Goal: Find specific fact: Find specific fact

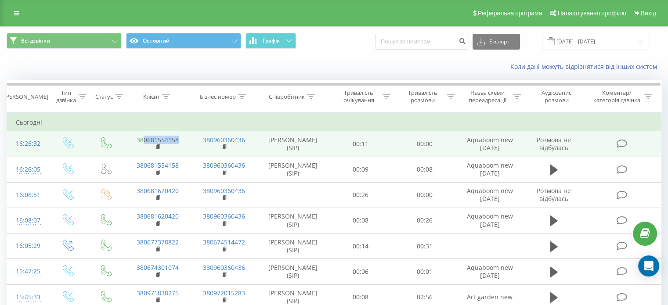
drag, startPoint x: 179, startPoint y: 138, endPoint x: 144, endPoint y: 138, distance: 35.1
click at [144, 138] on td "380681554158" at bounding box center [157, 143] width 66 height 25
copy link "0681554158"
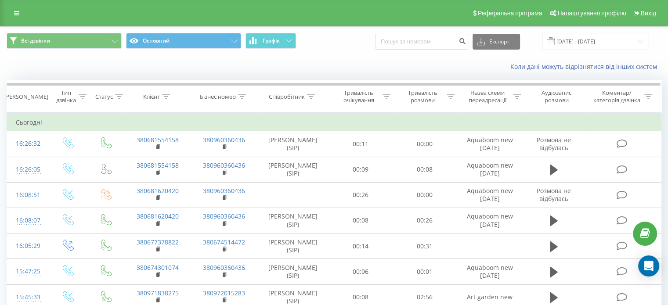
click at [316, 65] on div "Коли дані можуть відрізнятися вiд інших систем" at bounding box center [459, 66] width 417 height 9
